Goal: Task Accomplishment & Management: Use online tool/utility

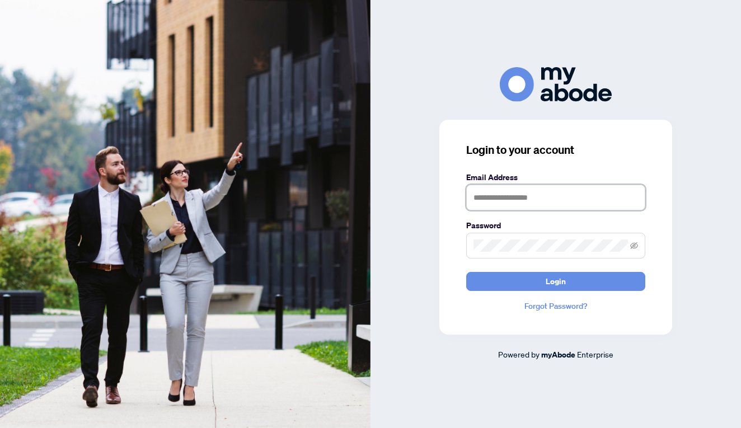
type input "**********"
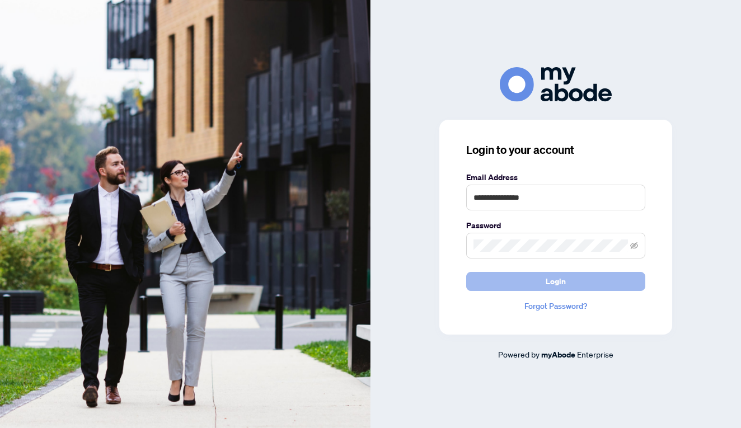
click at [510, 282] on button "Login" at bounding box center [555, 281] width 179 height 19
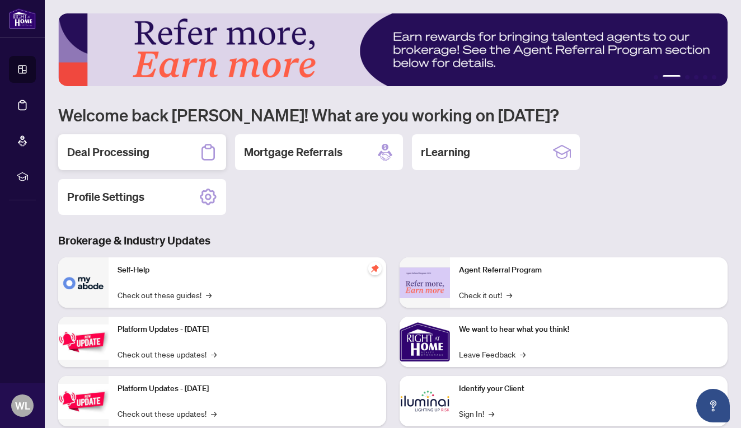
click at [147, 161] on div "Deal Processing" at bounding box center [142, 152] width 168 height 36
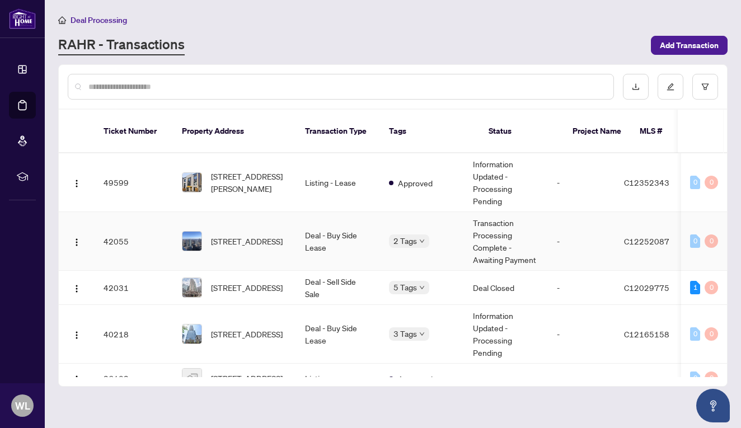
click at [669, 236] on span "C12252087" at bounding box center [646, 241] width 45 height 10
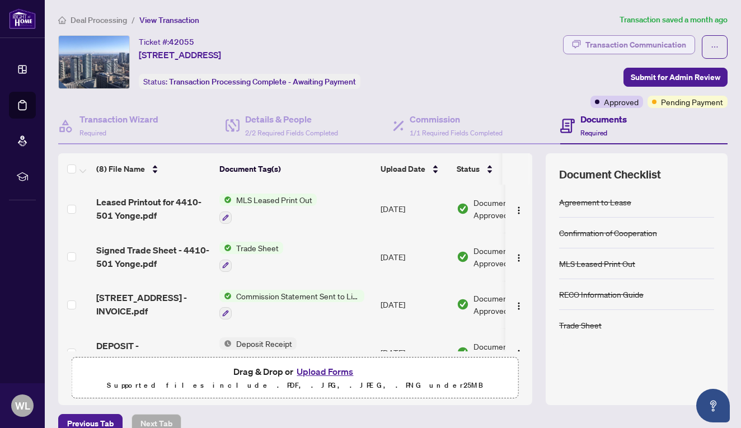
click at [659, 46] on div "Transaction Communication" at bounding box center [635, 45] width 101 height 18
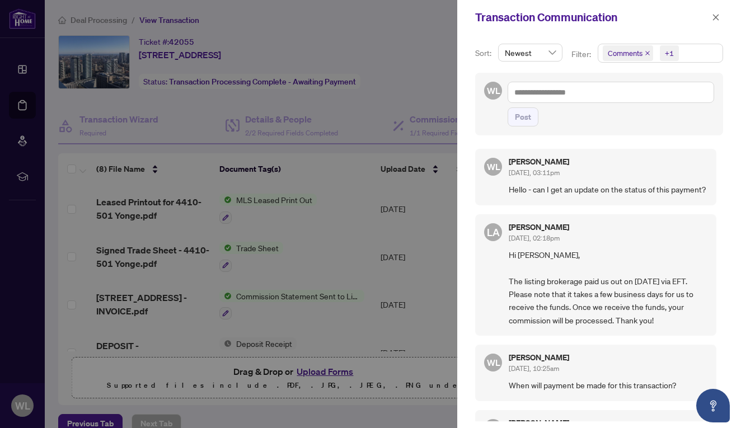
click at [385, 86] on div at bounding box center [370, 214] width 741 height 428
click at [710, 14] on button "button" at bounding box center [716, 17] width 15 height 13
